Goal: Find specific page/section: Find specific page/section

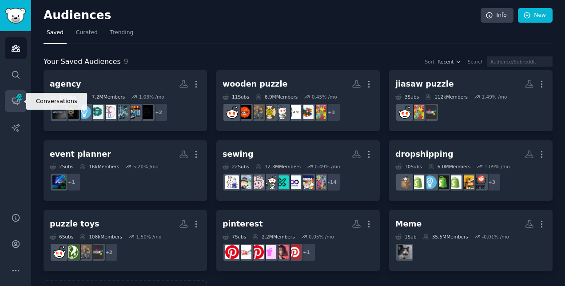
click at [19, 102] on icon "Sidebar" at bounding box center [15, 101] width 7 height 7
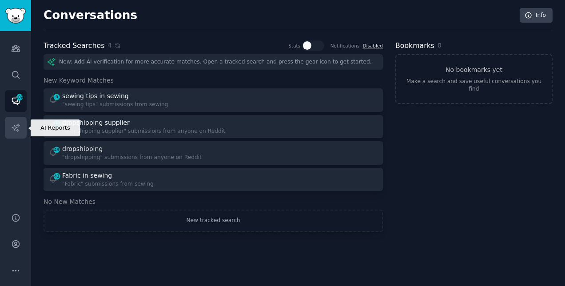
click at [16, 123] on icon "Sidebar" at bounding box center [15, 127] width 9 height 9
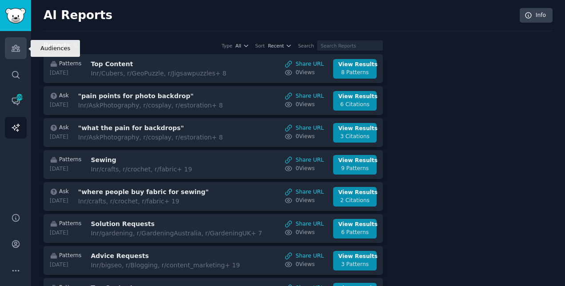
click at [20, 49] on link "Audiences" at bounding box center [16, 48] width 22 height 22
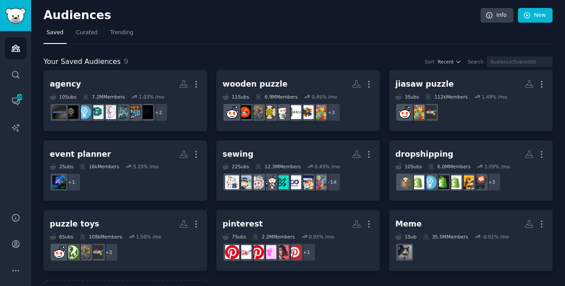
scroll to position [42, 0]
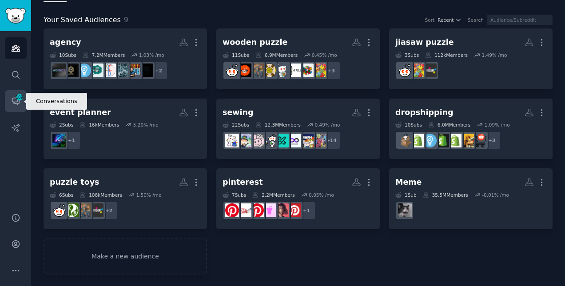
click at [17, 98] on span "109" at bounding box center [20, 97] width 8 height 6
